Goal: Navigation & Orientation: Find specific page/section

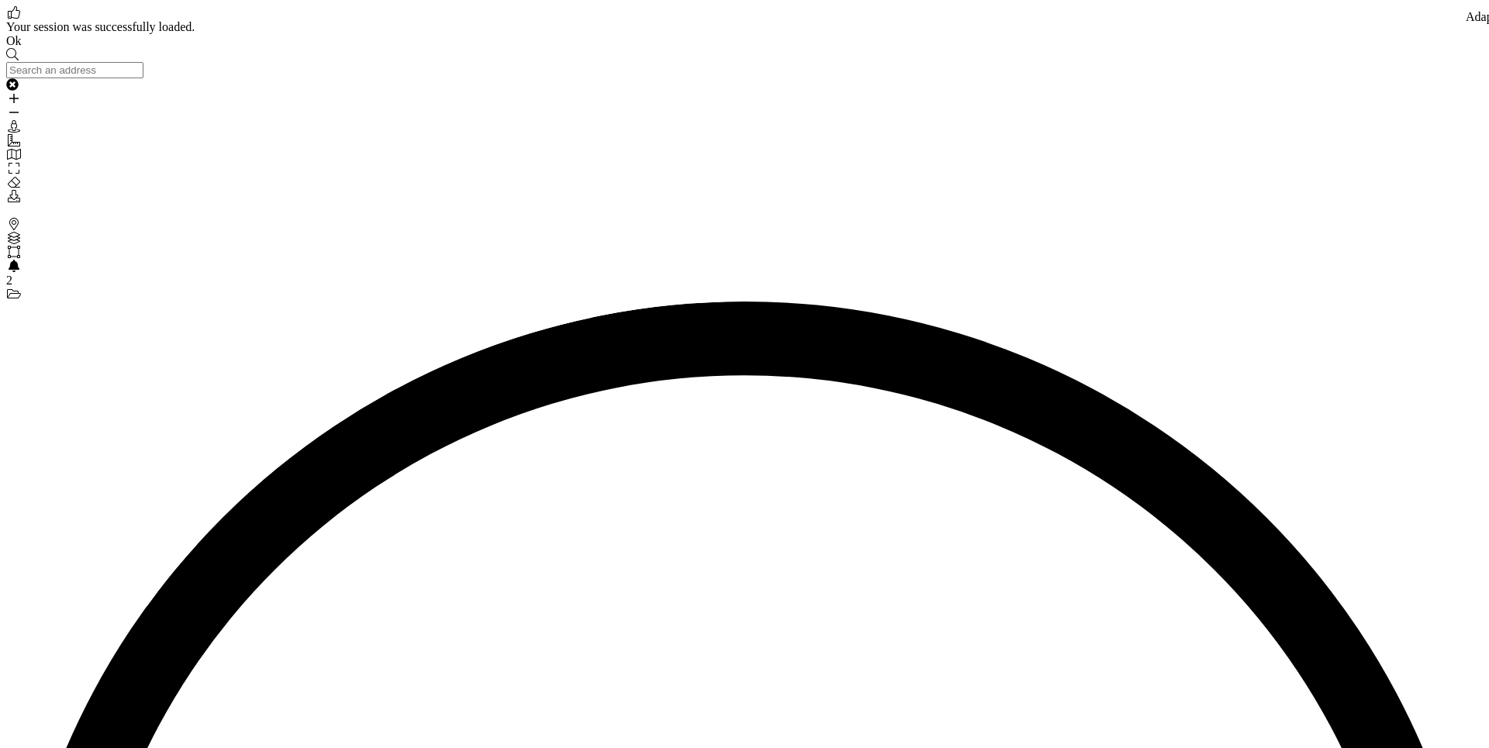
click at [22, 47] on link "Ok" at bounding box center [14, 40] width 16 height 13
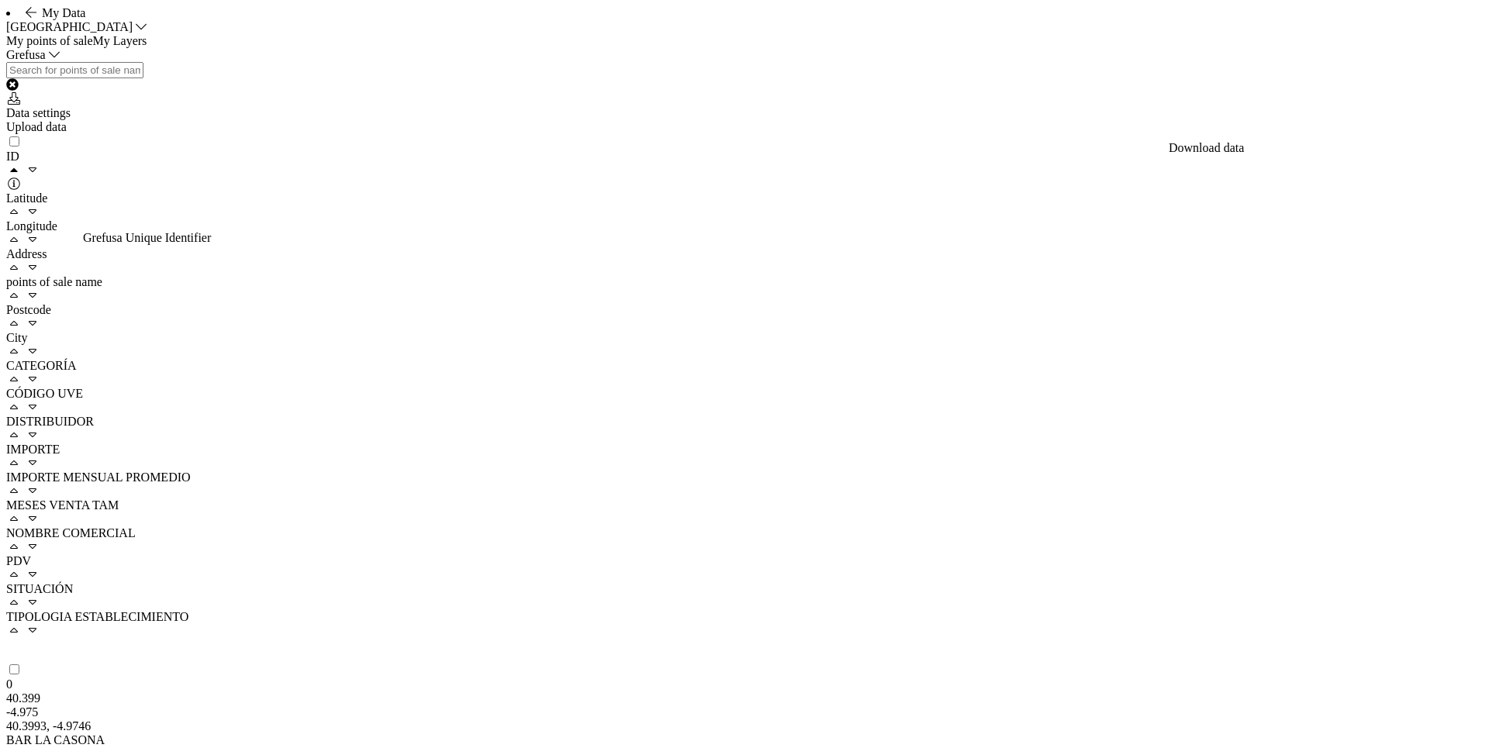
drag, startPoint x: 159, startPoint y: 682, endPoint x: 147, endPoint y: 689, distance: 13.6
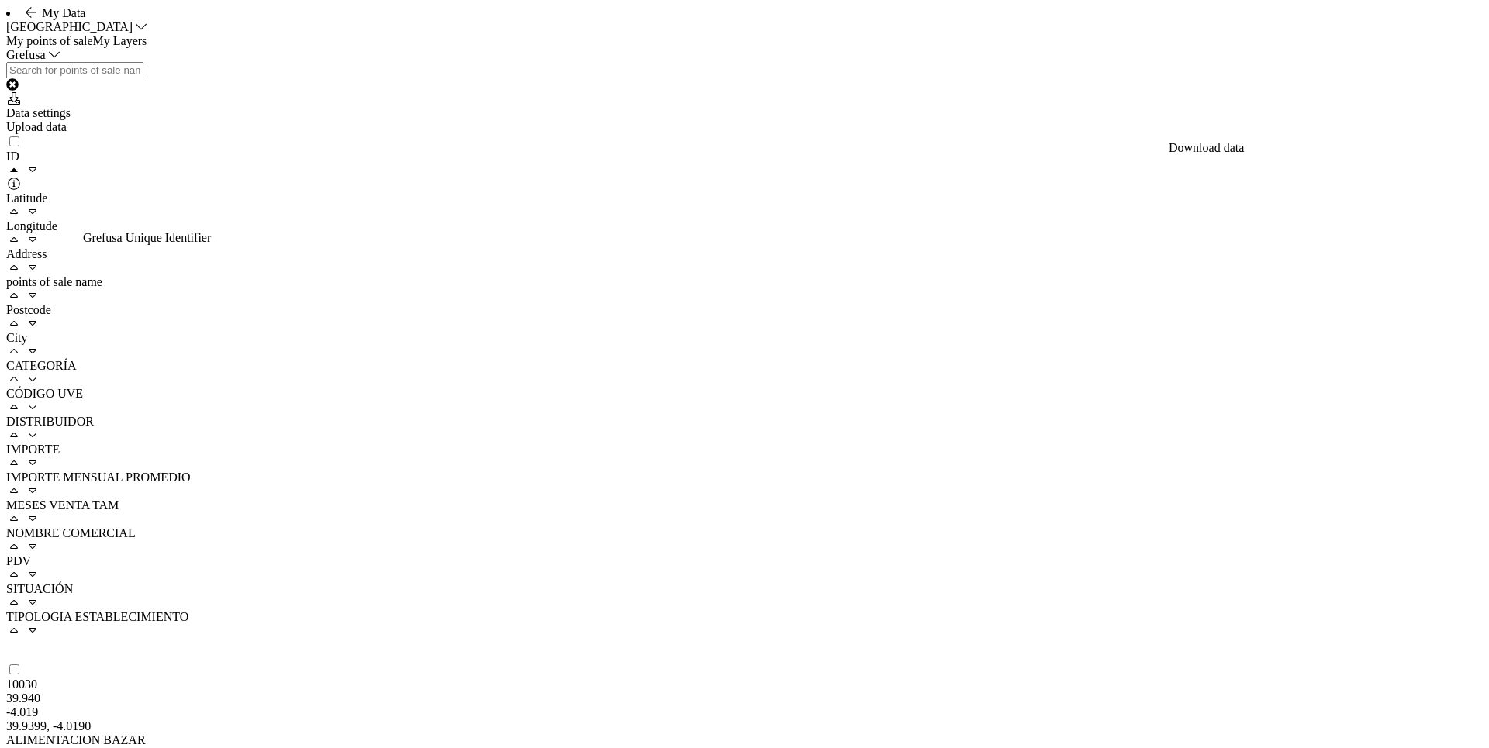
click at [147, 47] on link "My Layers" at bounding box center [120, 40] width 54 height 13
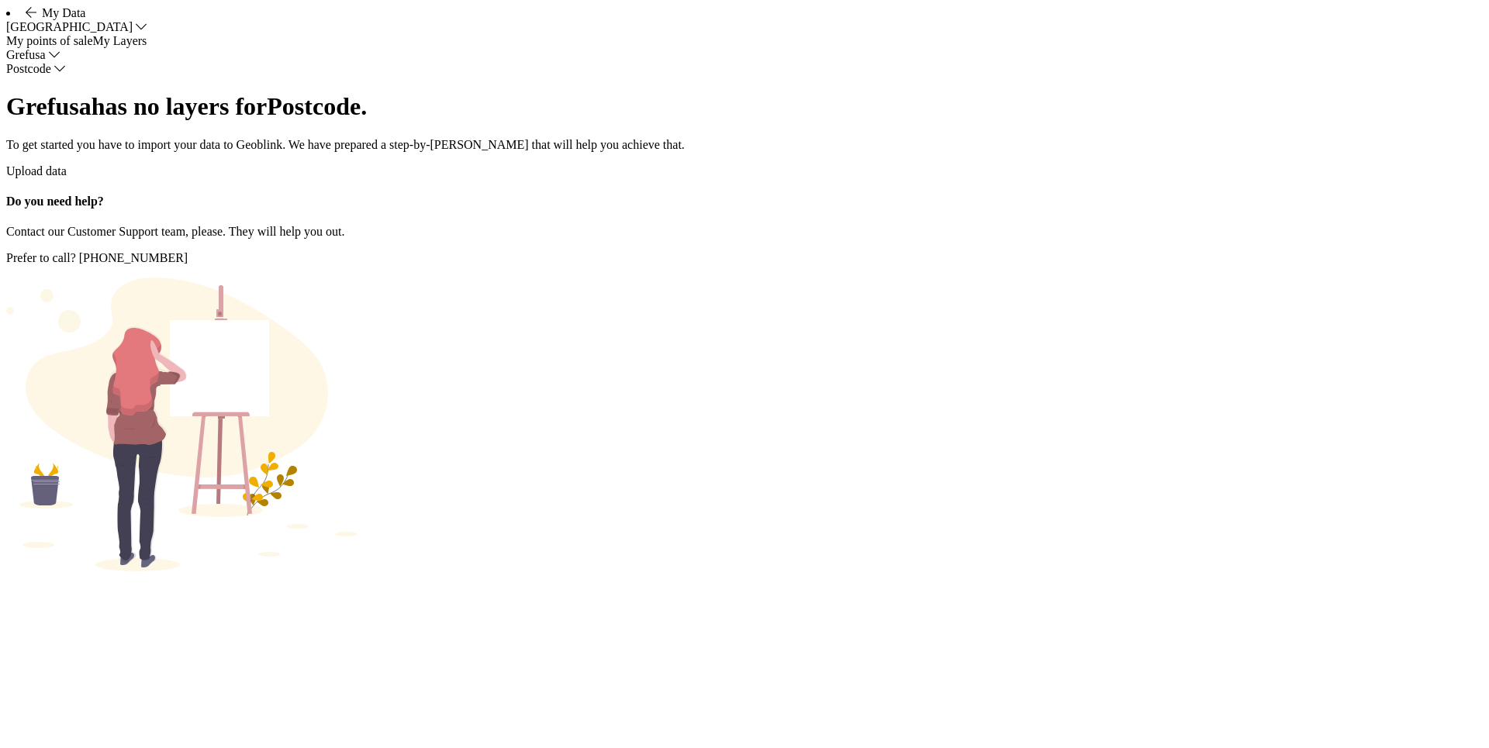
click at [71, 47] on link "My points of sale" at bounding box center [49, 40] width 87 height 13
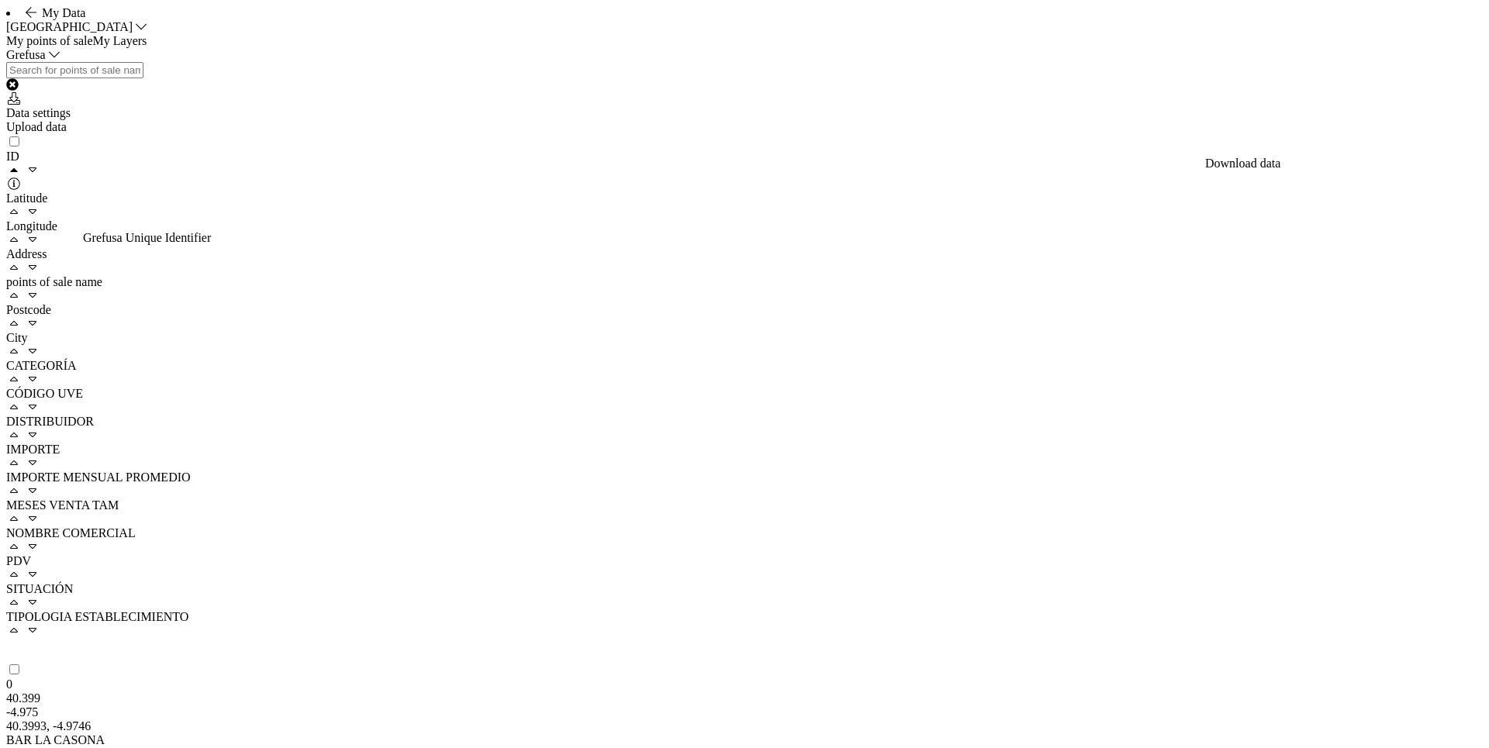
scroll to position [0, 730]
click at [19, 163] on span "ID" at bounding box center [12, 156] width 13 height 13
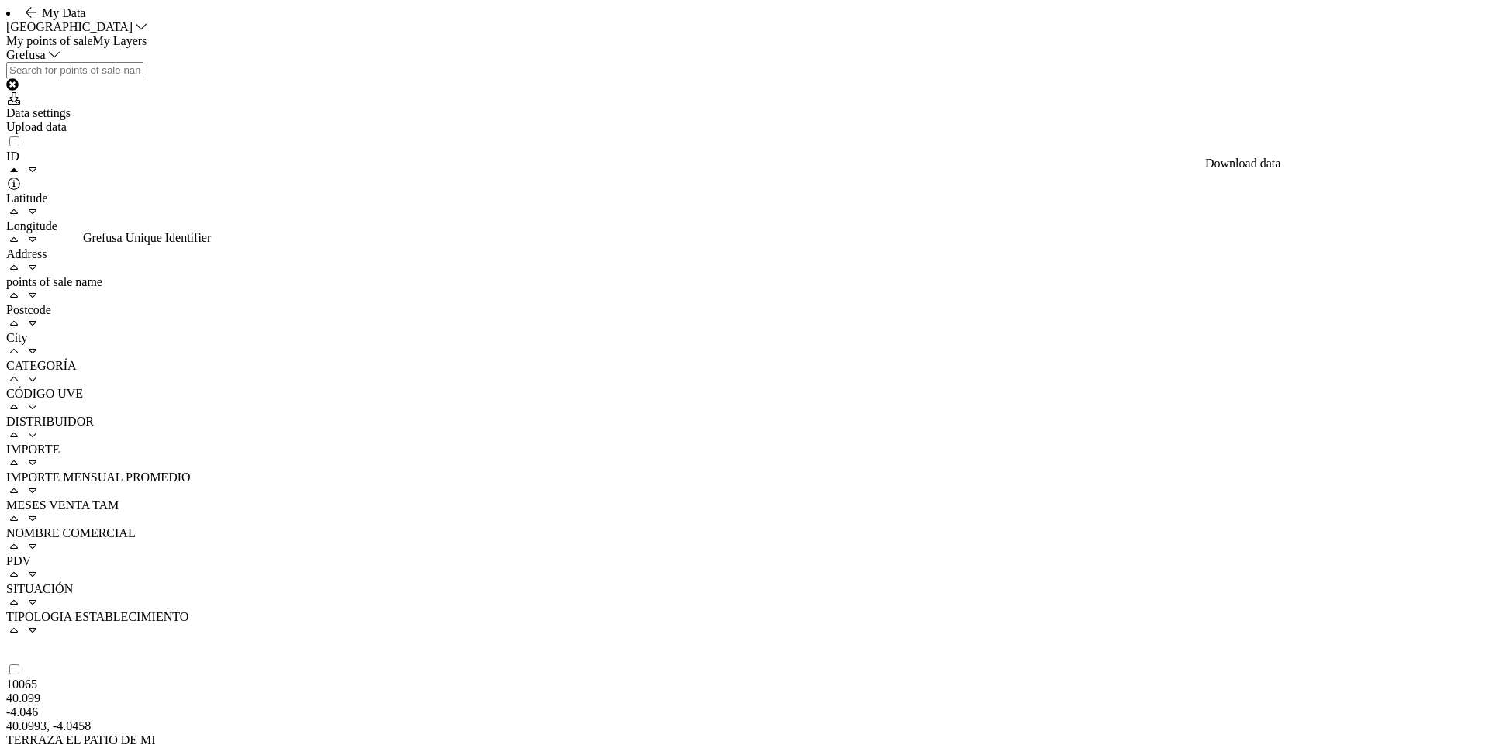
click at [147, 47] on link "My Layers" at bounding box center [120, 40] width 54 height 13
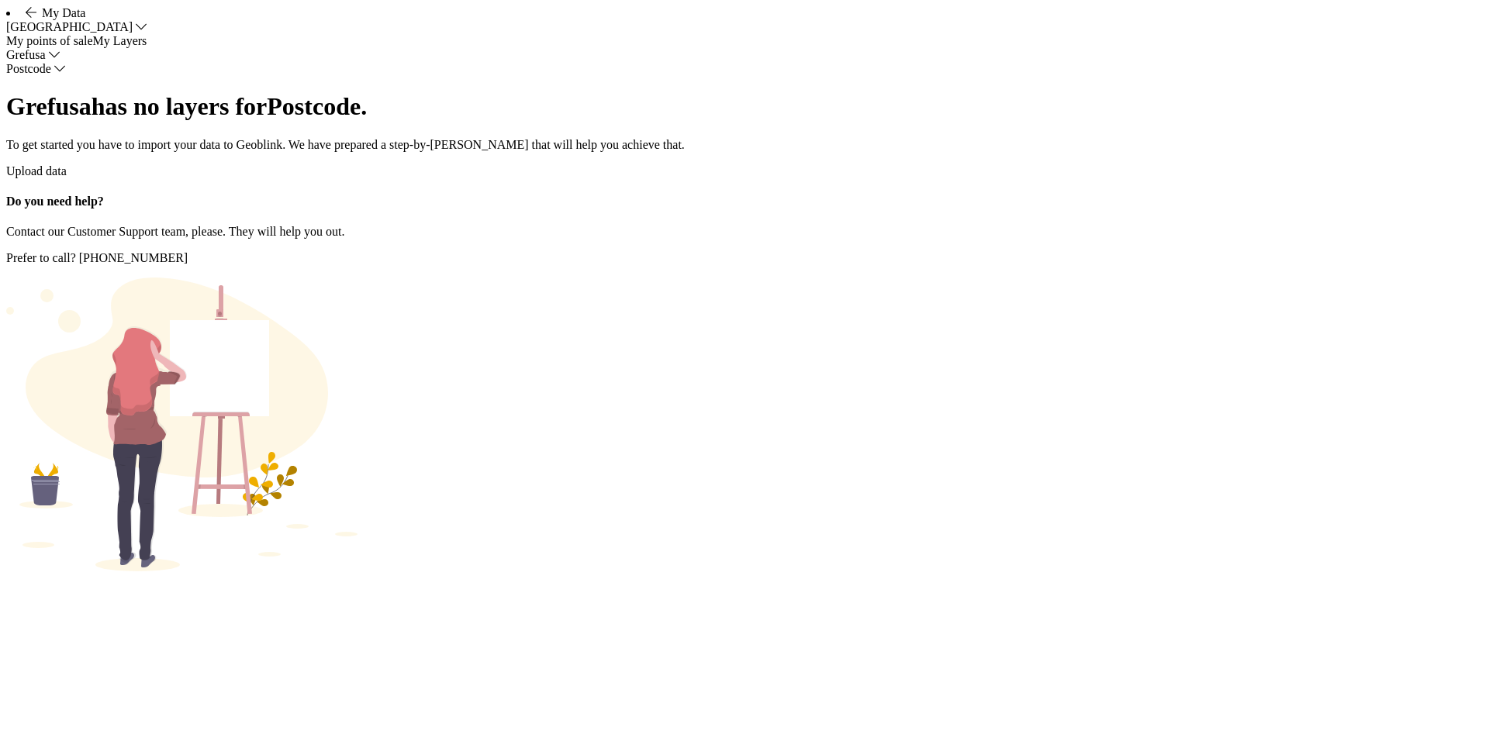
click at [93, 47] on link "My points of sale" at bounding box center [49, 40] width 87 height 13
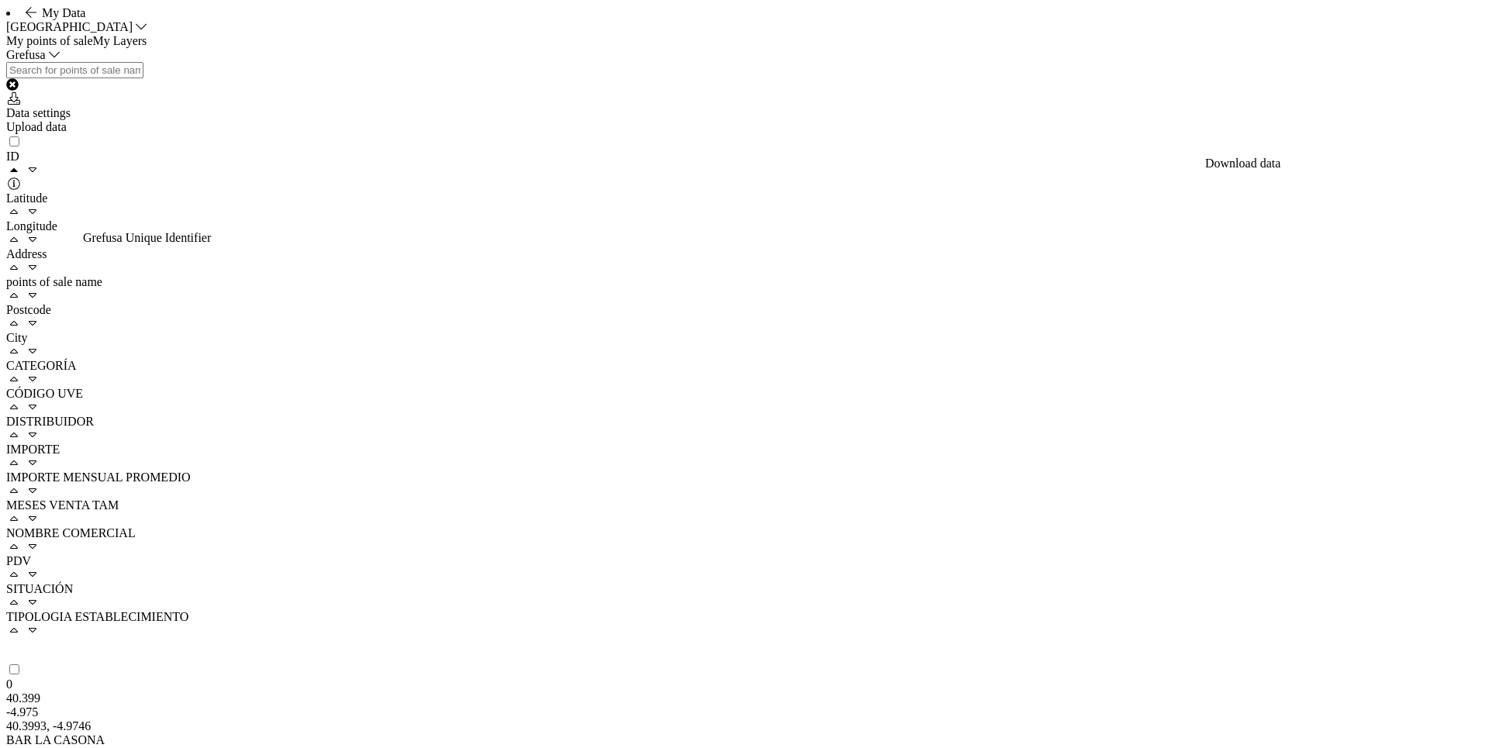
scroll to position [0, 656]
click at [451, 48] on nav "My points of sale My Layers" at bounding box center [744, 41] width 1476 height 14
